Goal: Task Accomplishment & Management: Use online tool/utility

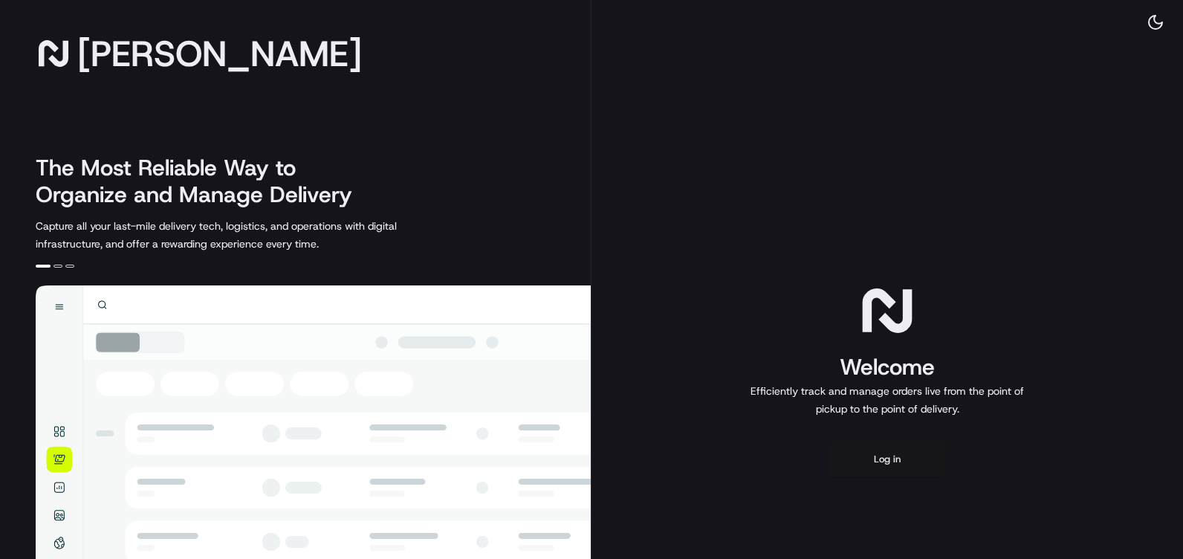
click at [874, 464] on button "Log in" at bounding box center [887, 459] width 119 height 36
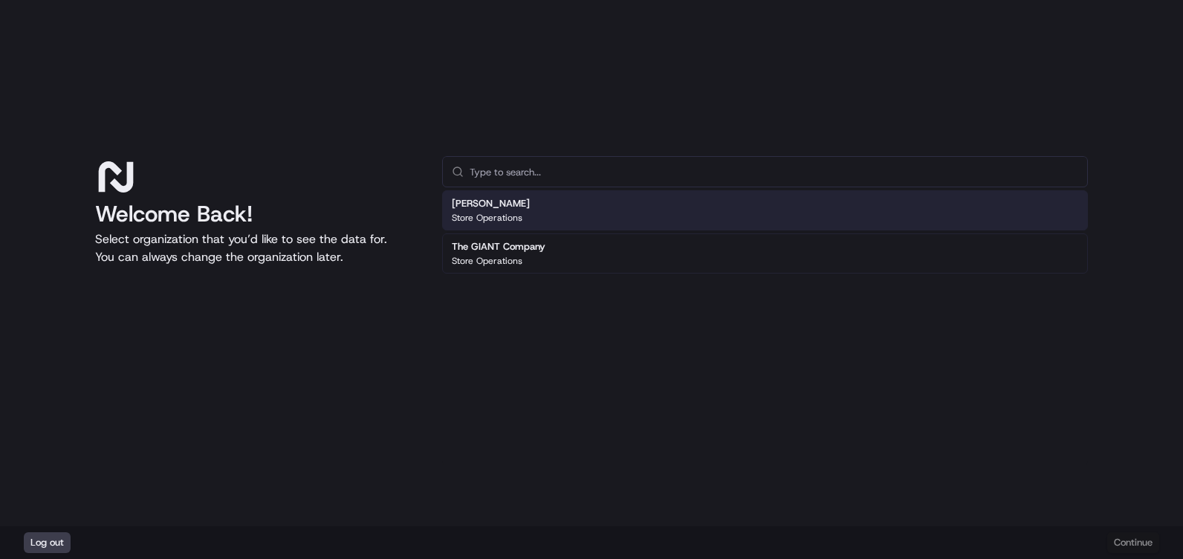
click at [510, 209] on h2 "[PERSON_NAME]" at bounding box center [491, 203] width 78 height 13
click at [493, 210] on h2 "[PERSON_NAME]" at bounding box center [491, 203] width 78 height 13
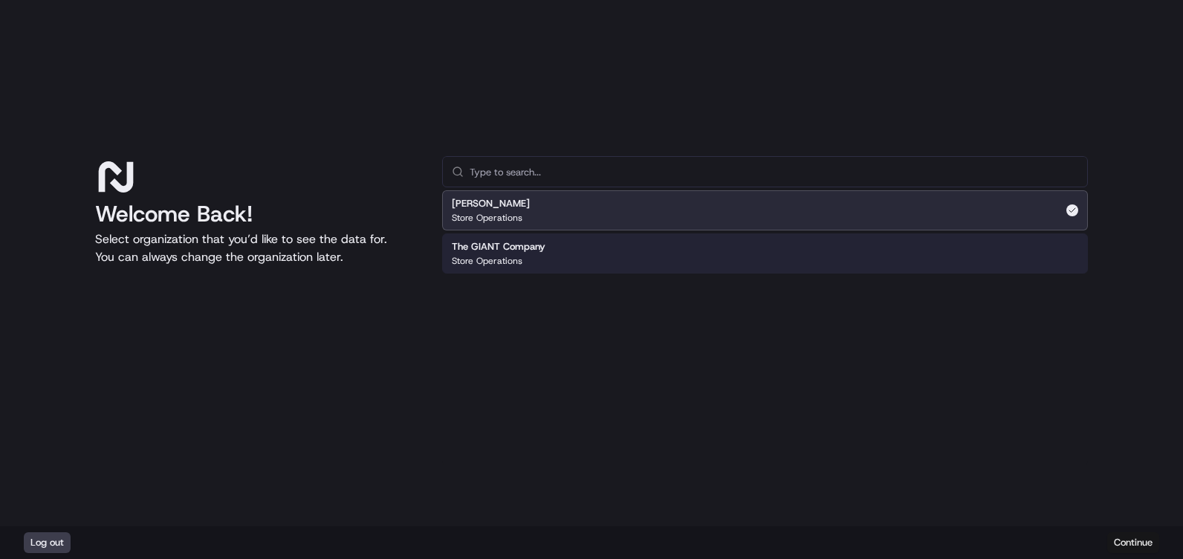
click at [1133, 542] on button "Continue" at bounding box center [1133, 542] width 52 height 21
